Goal: Find specific page/section: Find specific page/section

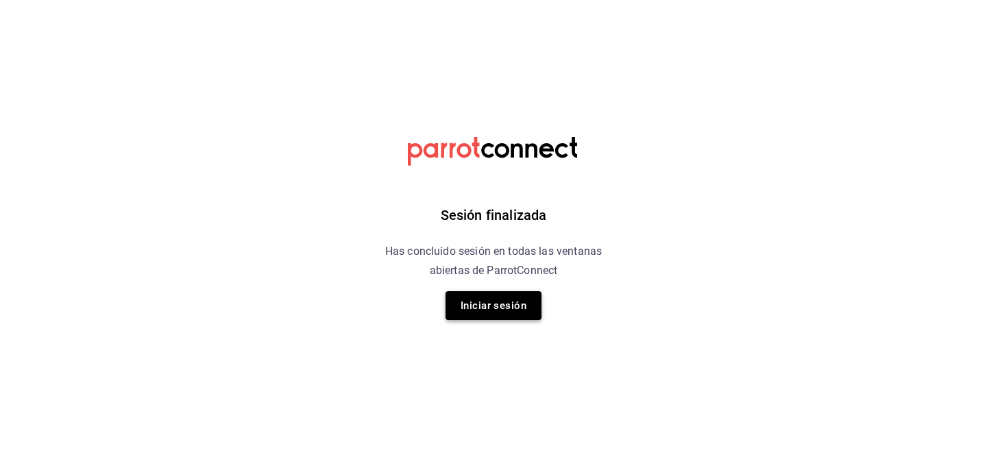
click at [507, 309] on button "Iniciar sesión" at bounding box center [494, 305] width 96 height 29
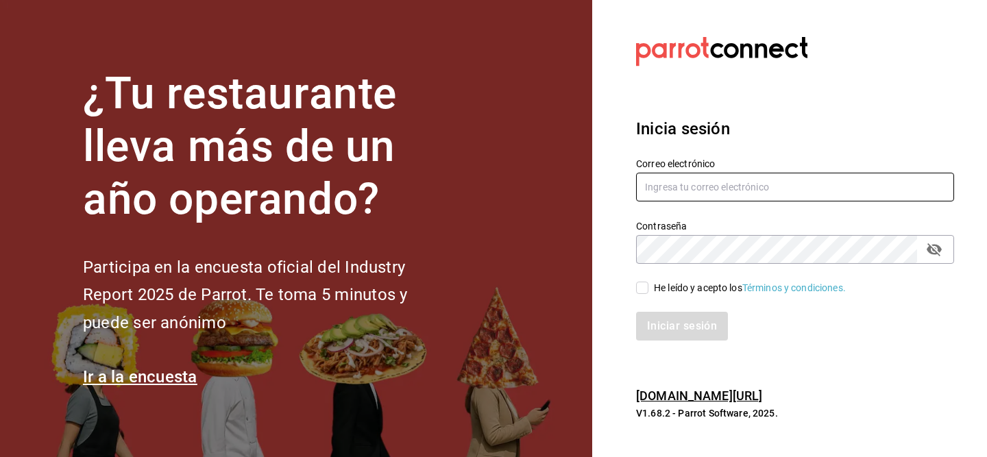
type input "[EMAIL_ADDRESS][DOMAIN_NAME]"
click at [642, 282] on input "He leído y acepto los Términos y condiciones." at bounding box center [642, 288] width 12 height 12
checkbox input "true"
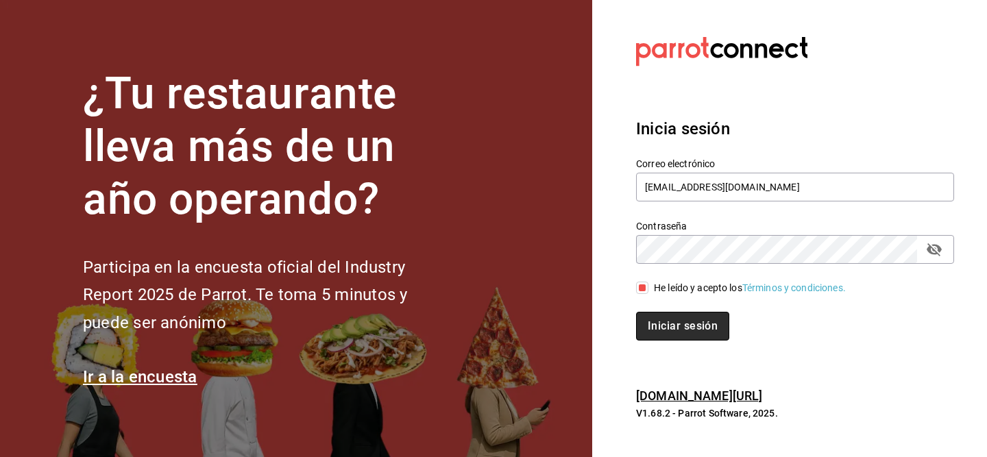
click at [673, 328] on button "Iniciar sesión" at bounding box center [682, 326] width 93 height 29
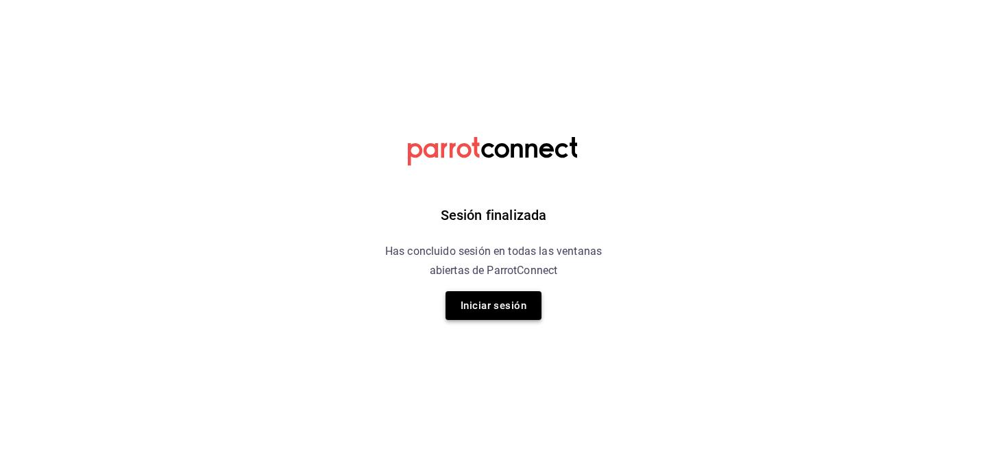
click at [503, 308] on button "Iniciar sesión" at bounding box center [494, 305] width 96 height 29
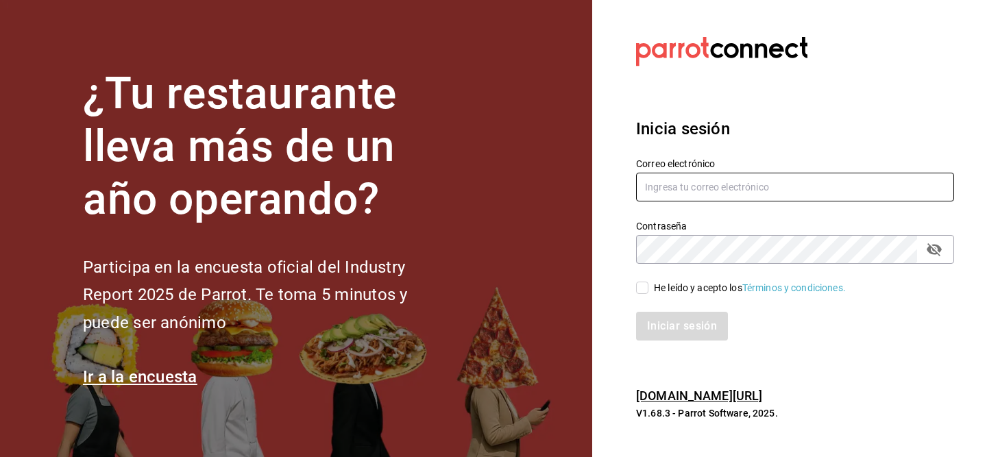
type input "[EMAIL_ADDRESS][DOMAIN_NAME]"
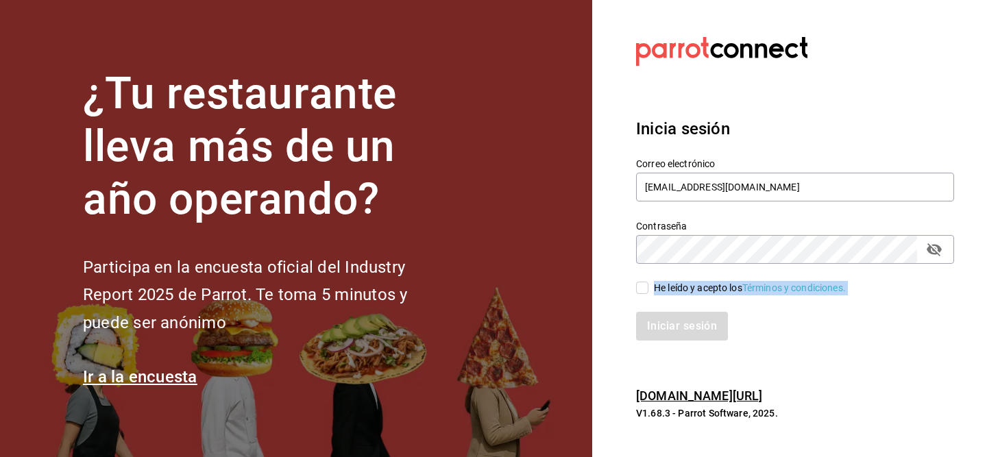
click at [645, 295] on div "Correo electrónico [PERSON_NAME][EMAIL_ADDRESS][DOMAIN_NAME] Contraseña Contras…" at bounding box center [787, 240] width 334 height 199
click at [643, 292] on input "He leído y acepto los Términos y condiciones." at bounding box center [642, 288] width 12 height 12
checkbox input "true"
click at [655, 326] on button "Iniciar sesión" at bounding box center [682, 326] width 93 height 29
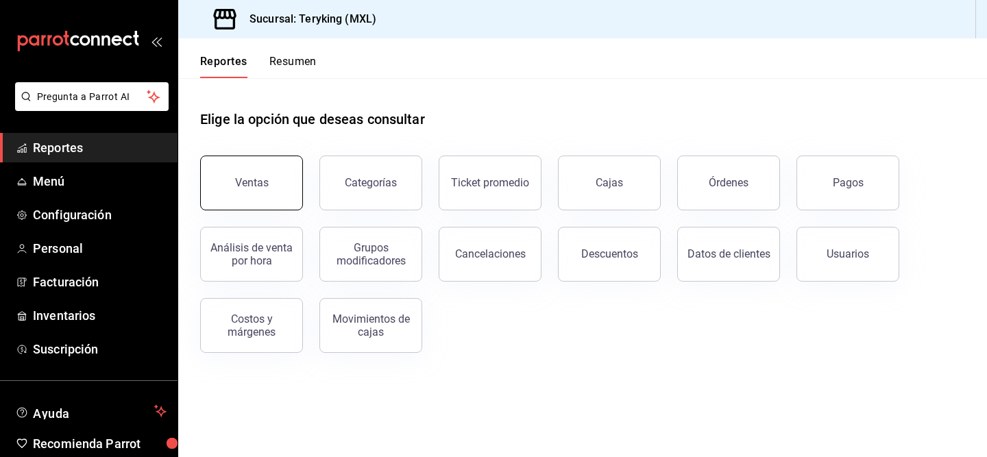
click at [249, 165] on button "Ventas" at bounding box center [251, 183] width 103 height 55
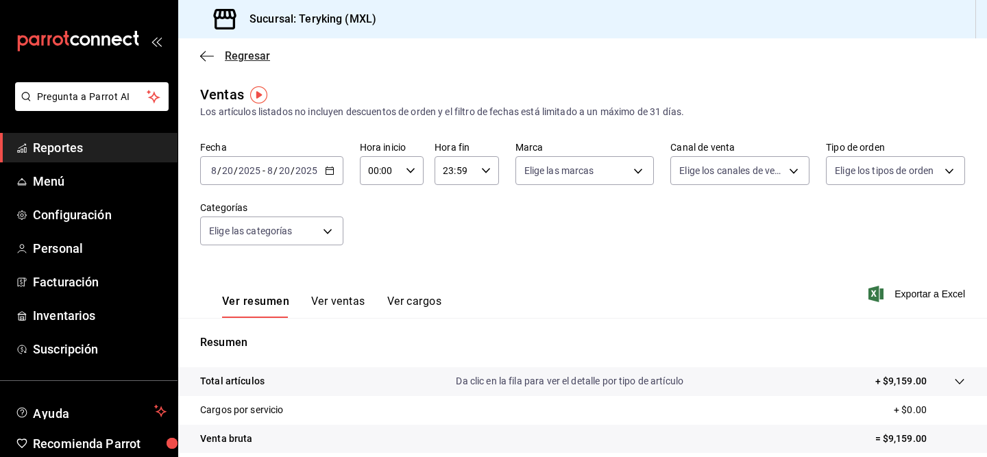
click at [200, 52] on icon "button" at bounding box center [207, 56] width 14 height 12
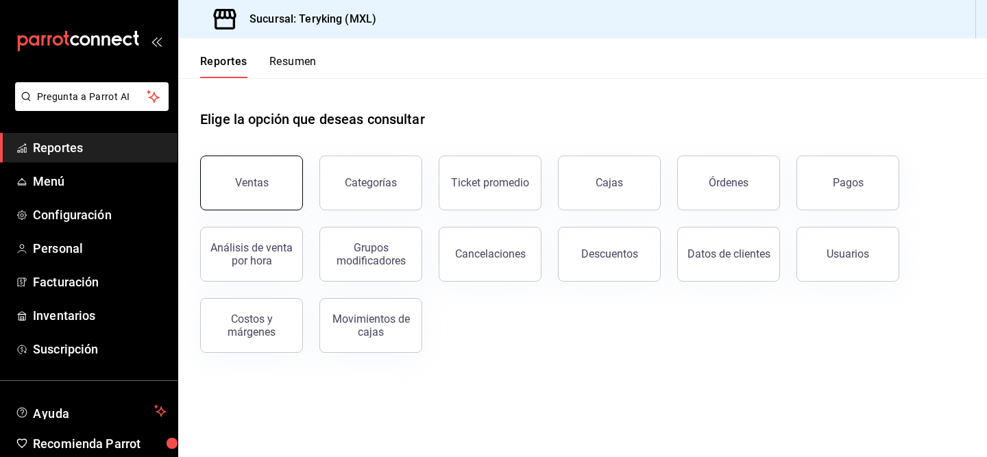
click at [246, 184] on div "Ventas" at bounding box center [252, 182] width 34 height 13
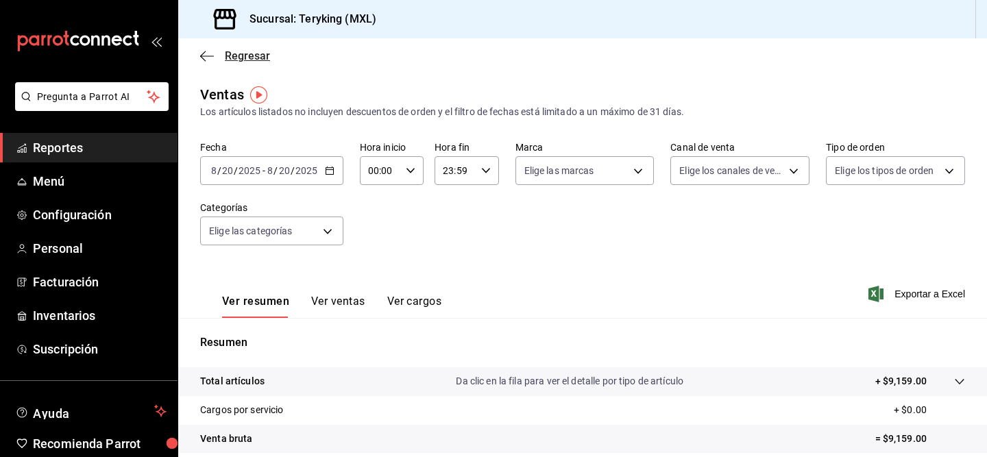
click at [211, 58] on icon "button" at bounding box center [207, 56] width 14 height 12
